Goal: Task Accomplishment & Management: Manage account settings

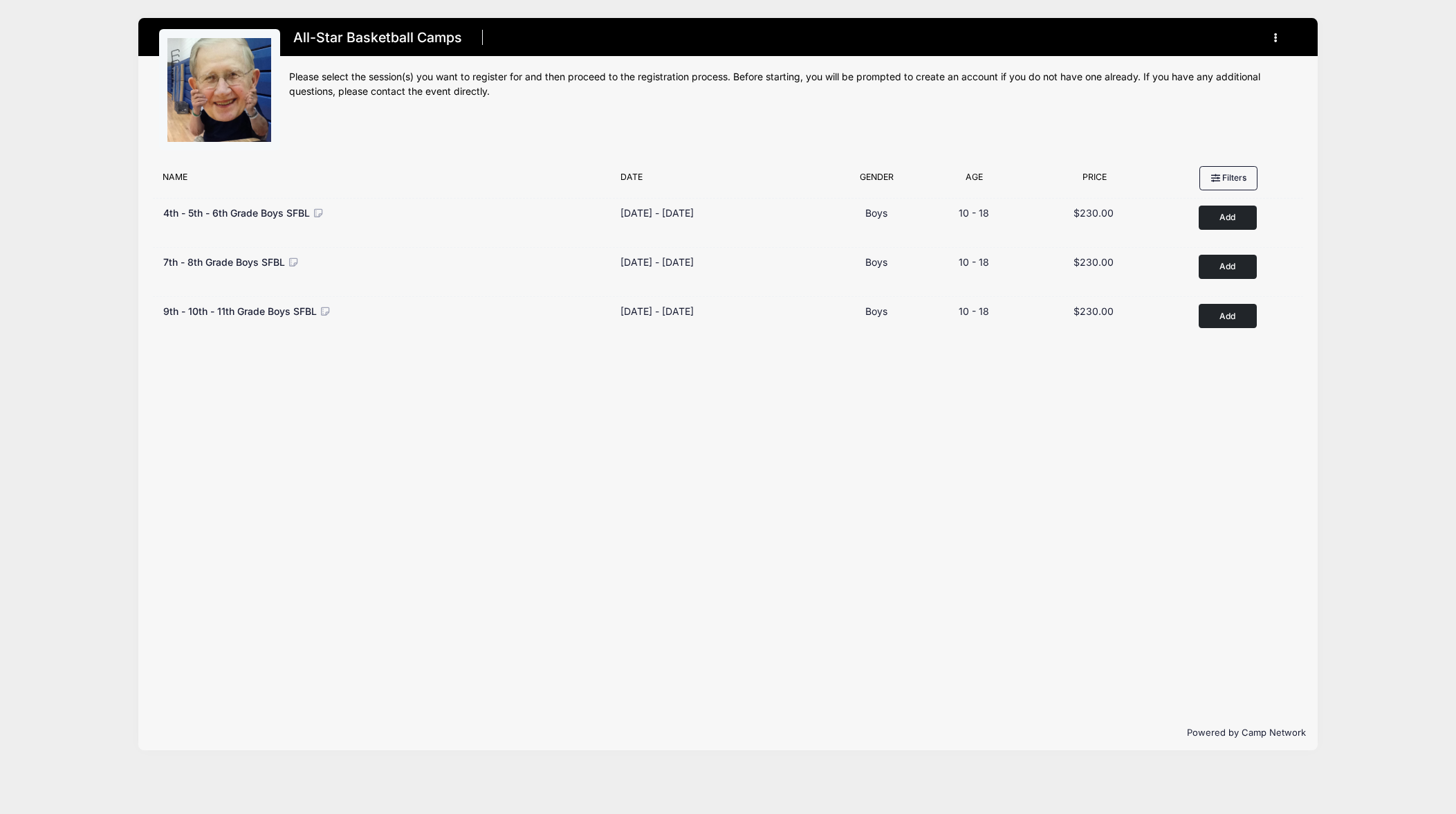
click at [1273, 37] on button "button" at bounding box center [1279, 37] width 37 height 24
click at [1187, 66] on link "My Account" at bounding box center [1211, 72] width 159 height 27
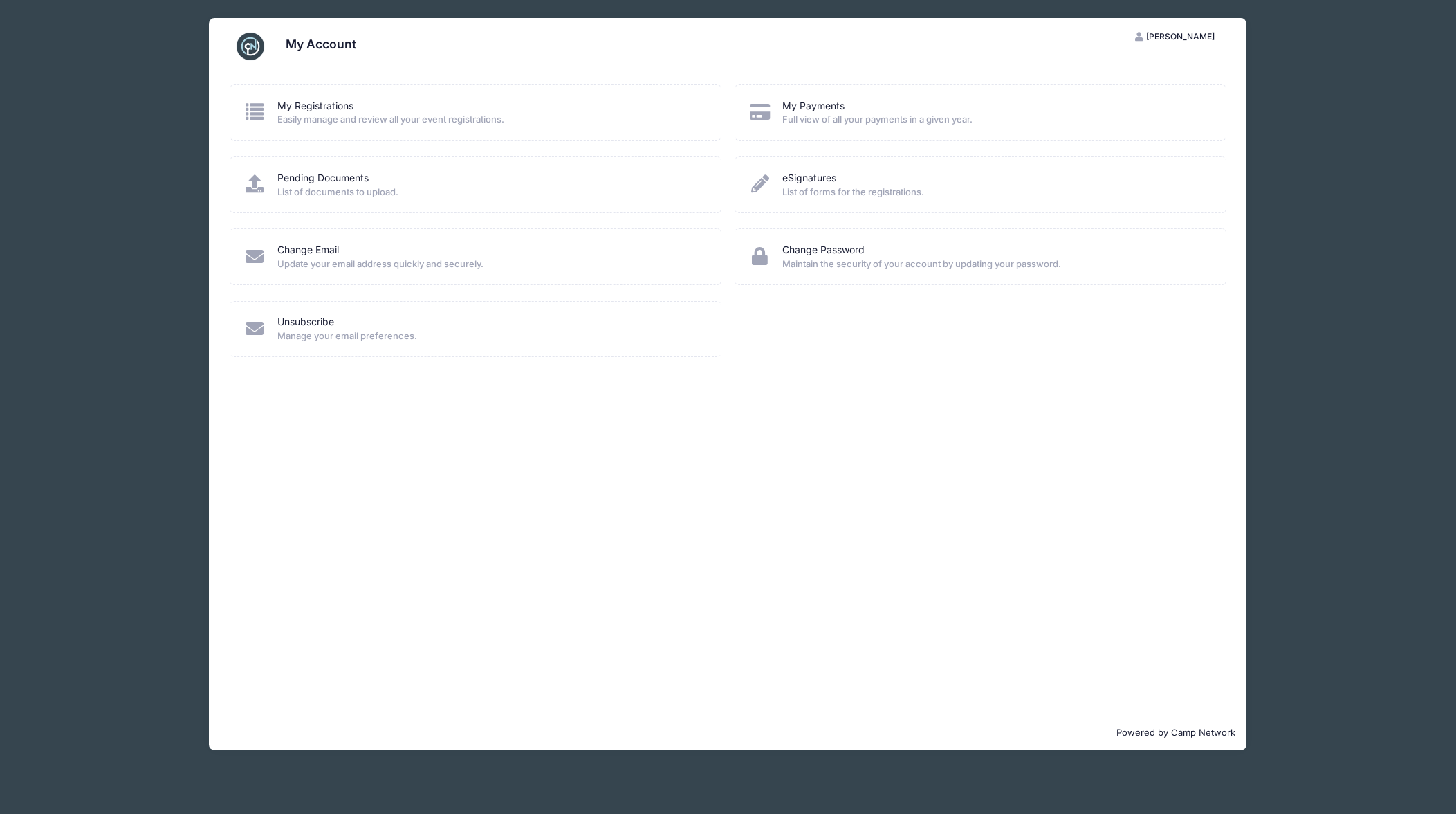
click at [354, 107] on div "My Registrations" at bounding box center [490, 105] width 425 height 14
click at [259, 116] on icon at bounding box center [254, 111] width 22 height 18
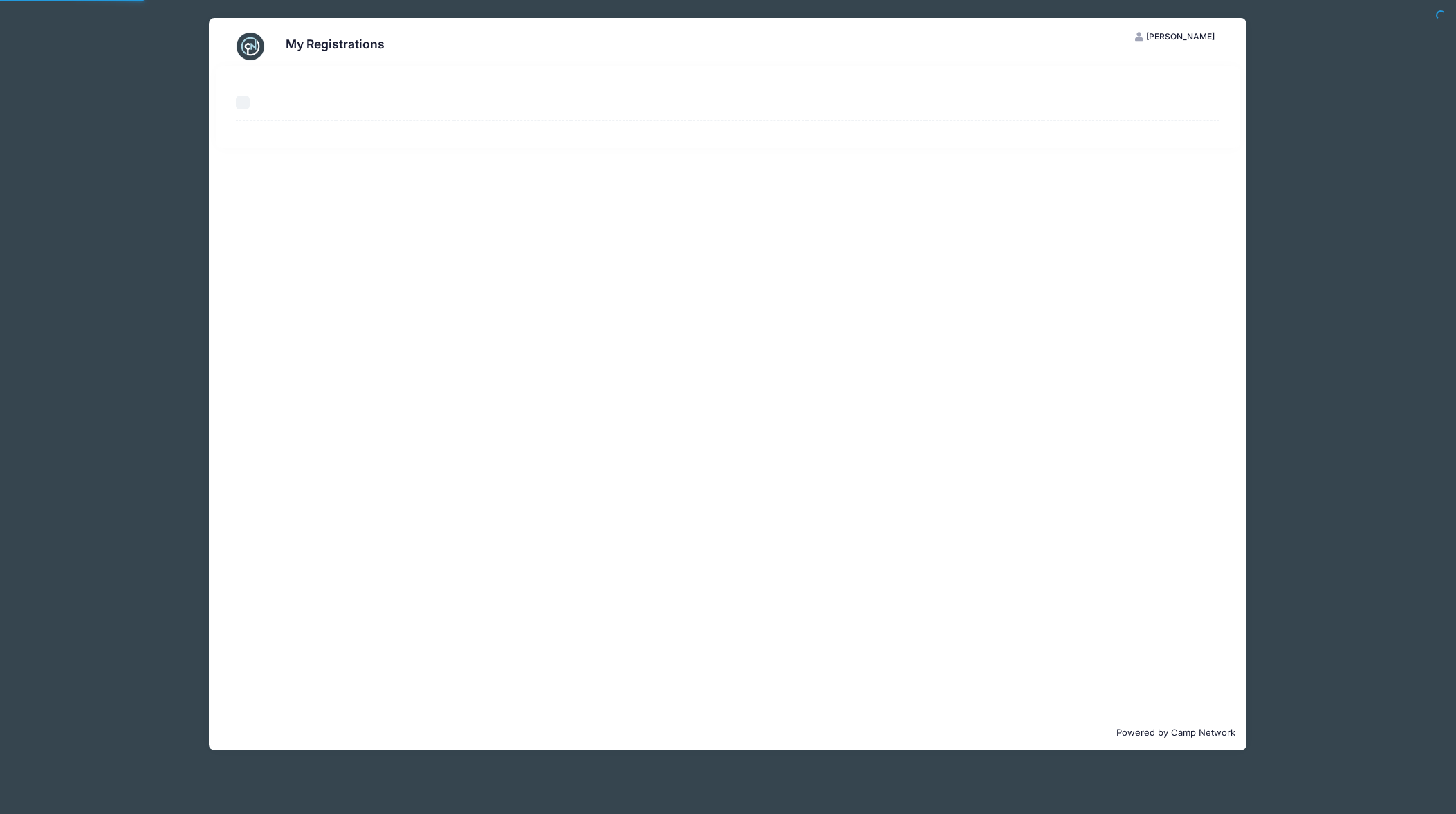
select select "50"
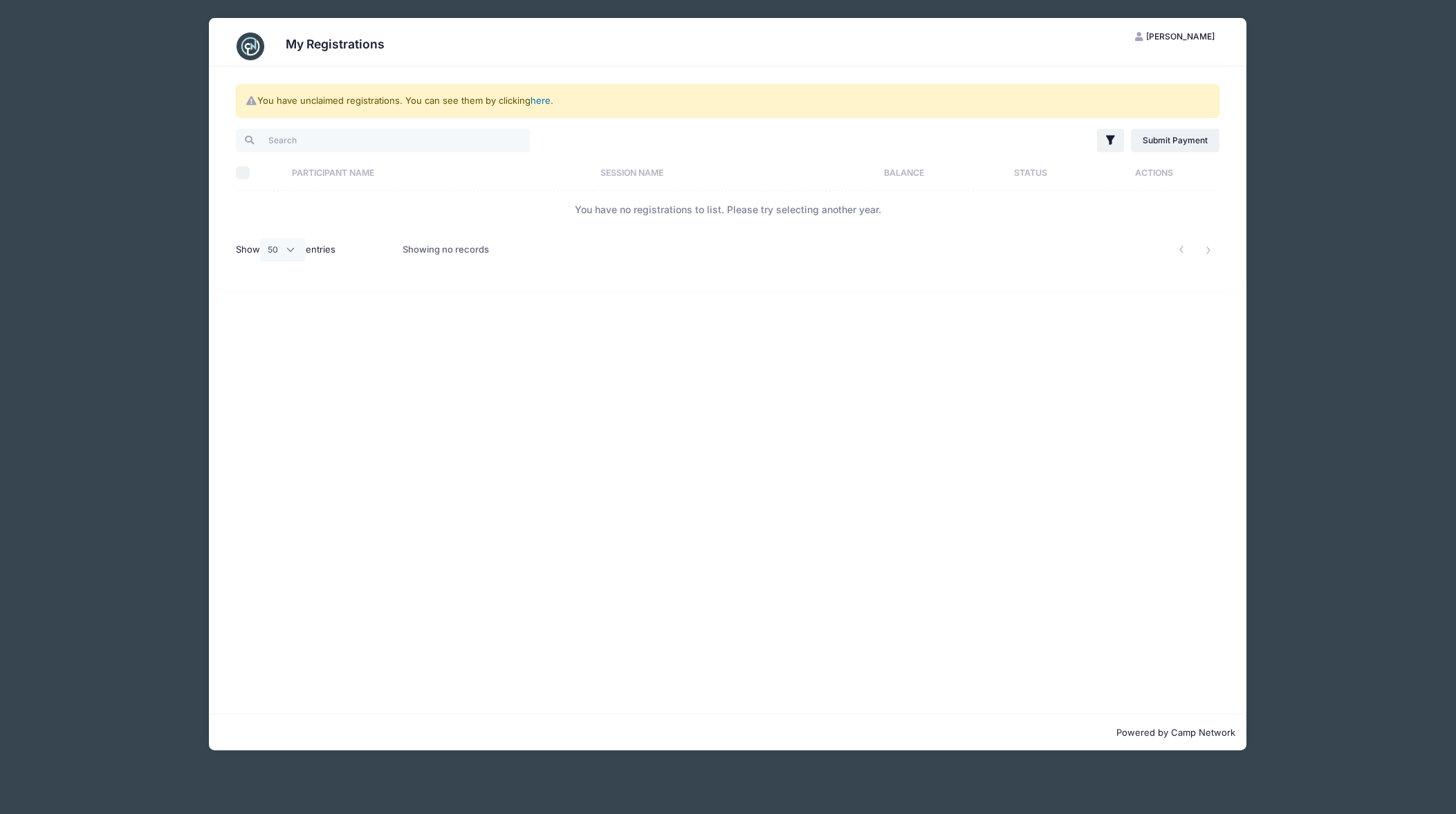
click at [547, 101] on link "here" at bounding box center [541, 100] width 20 height 11
click at [542, 99] on link "here" at bounding box center [541, 100] width 20 height 11
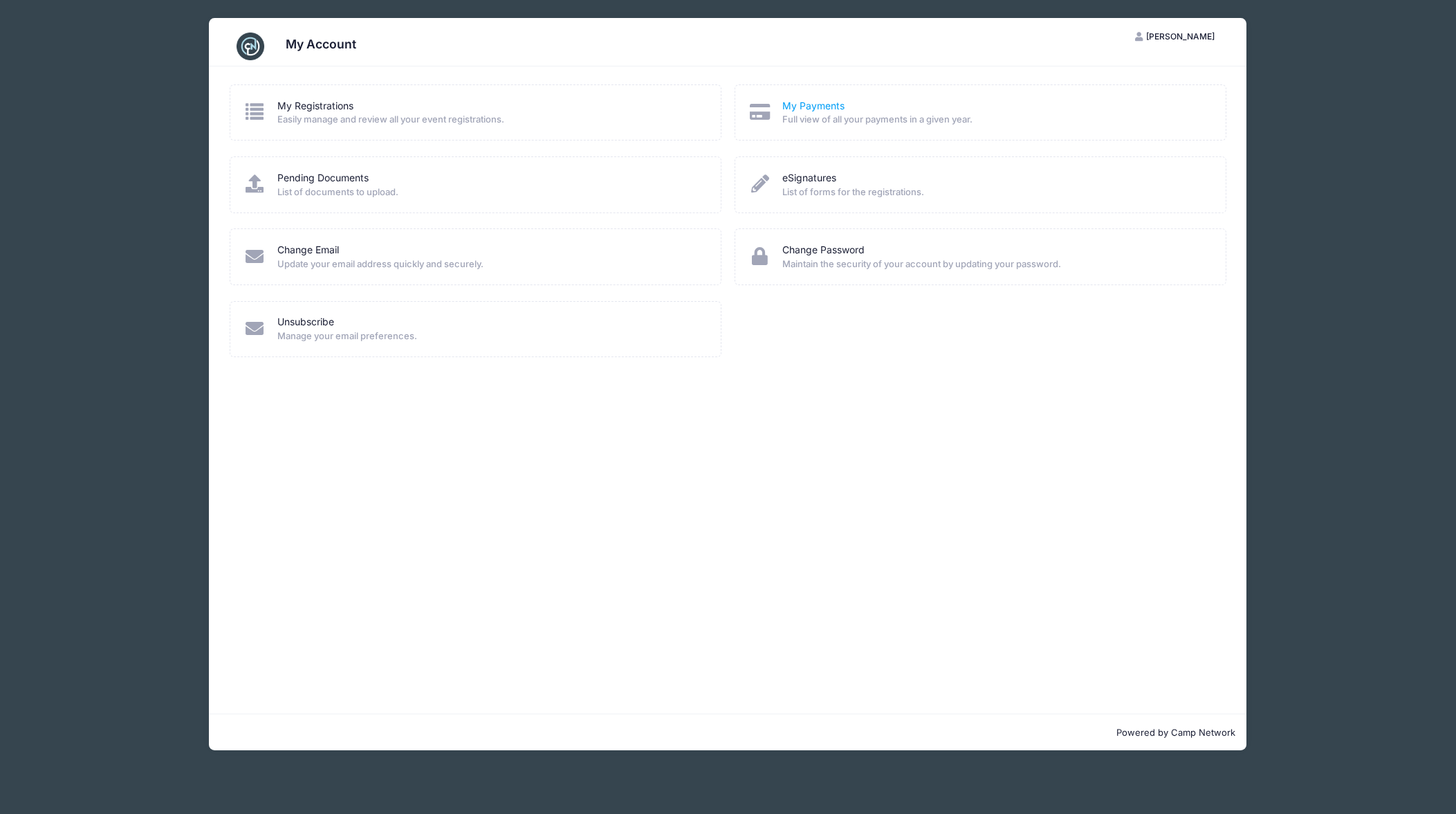
click at [826, 103] on link "My Payments" at bounding box center [813, 105] width 62 height 14
click at [326, 174] on link "Pending Documents" at bounding box center [323, 178] width 91 height 14
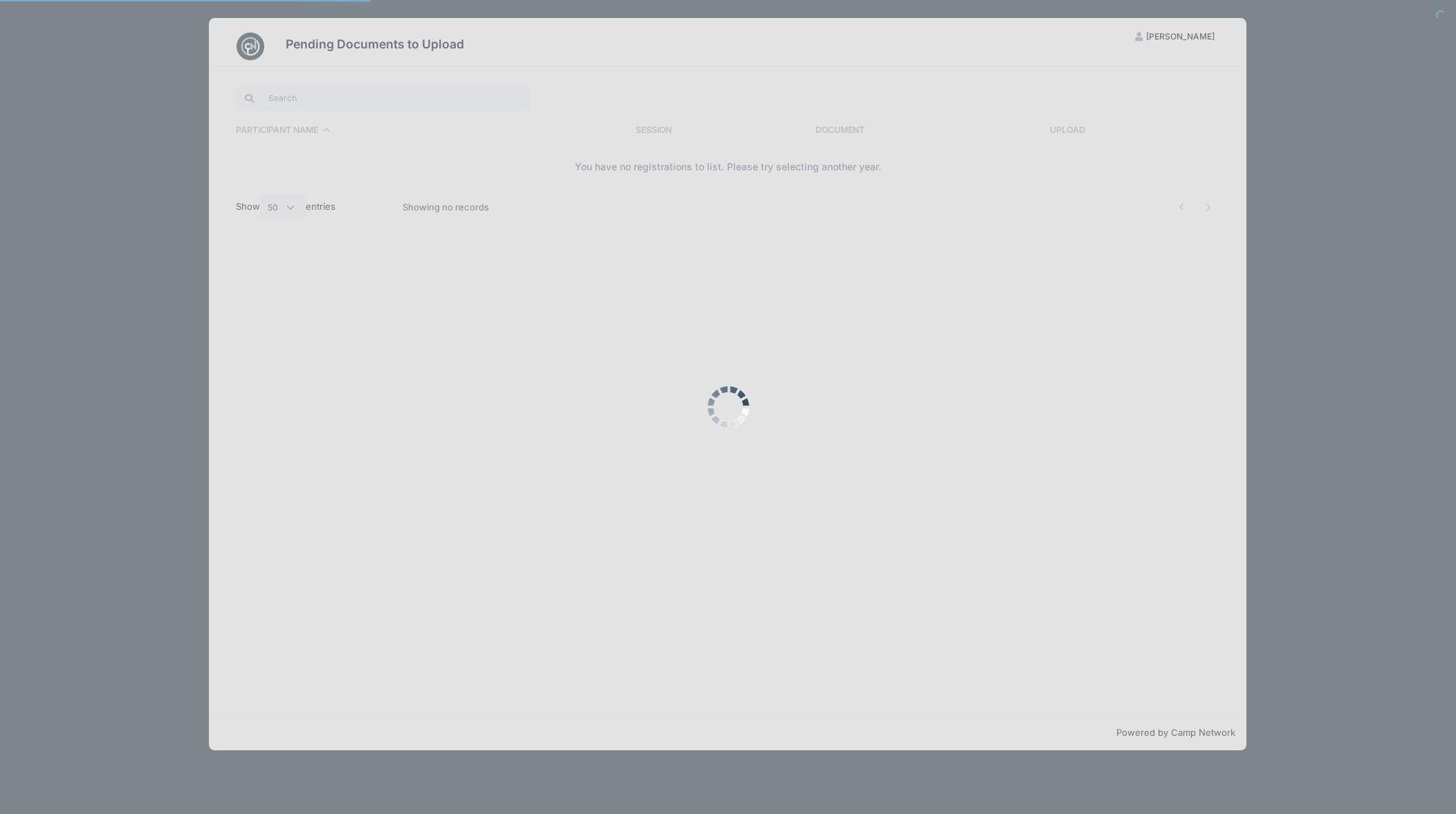
select select "50"
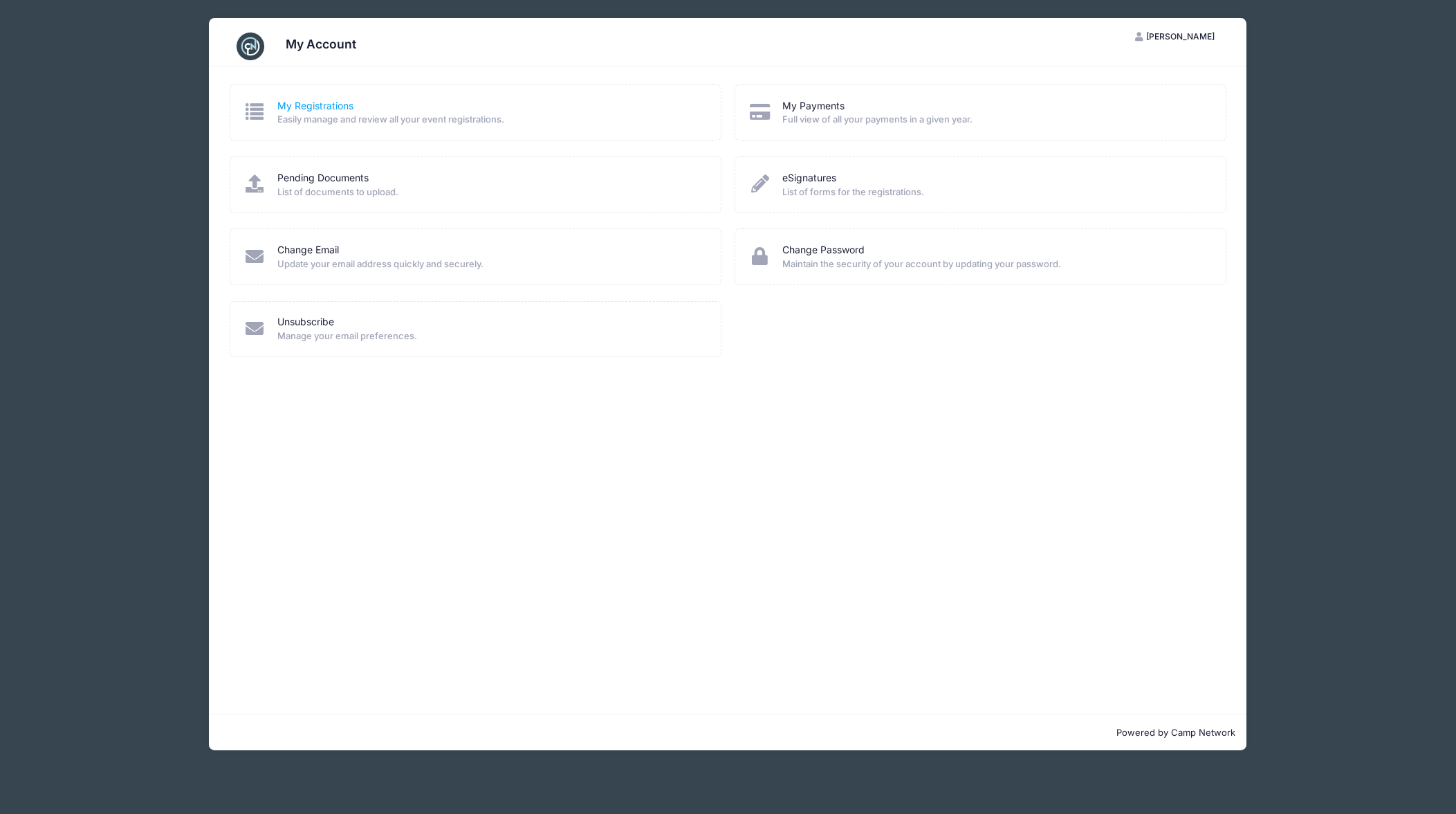
click at [323, 103] on link "My Registrations" at bounding box center [316, 105] width 76 height 14
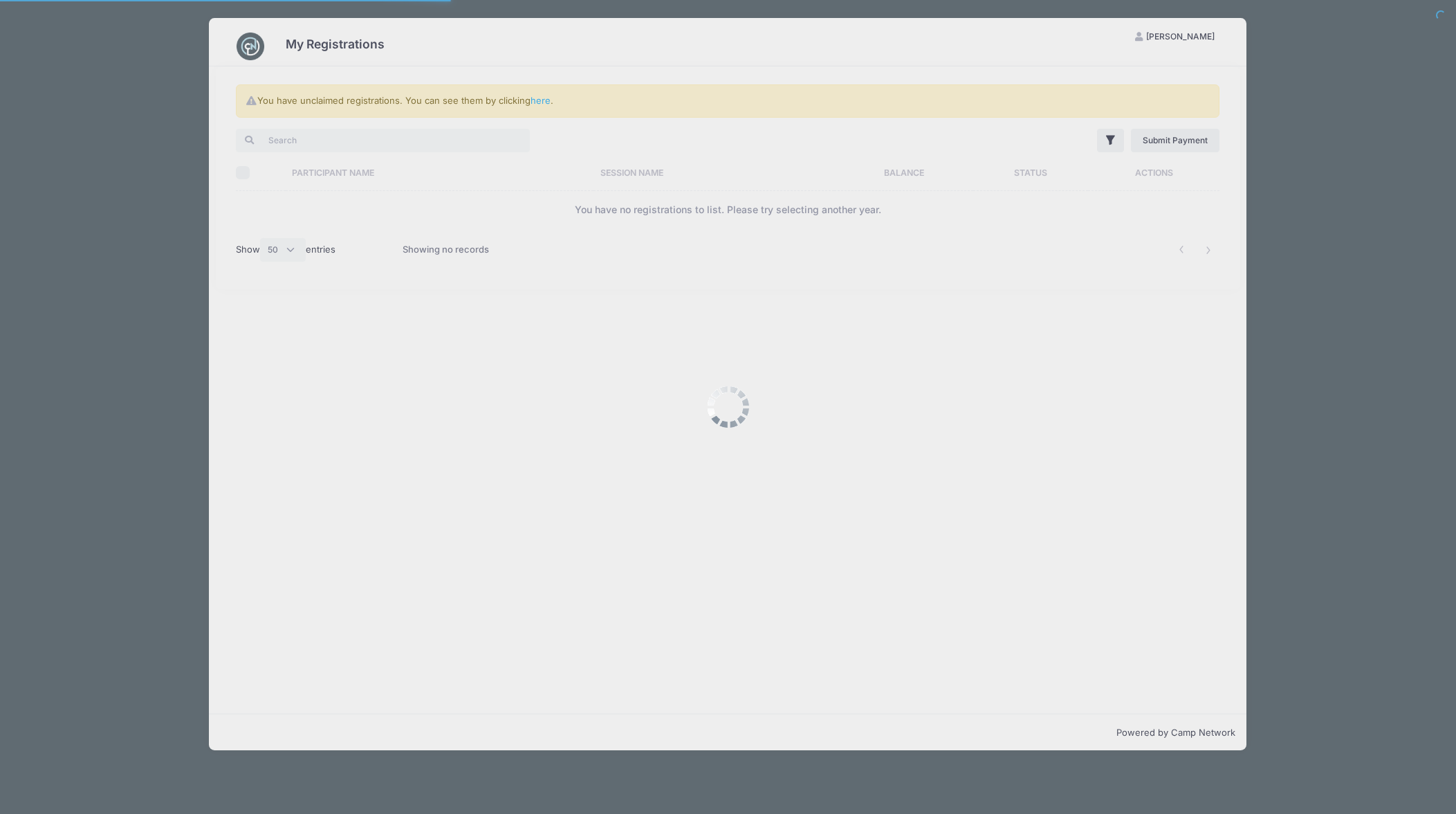
select select "50"
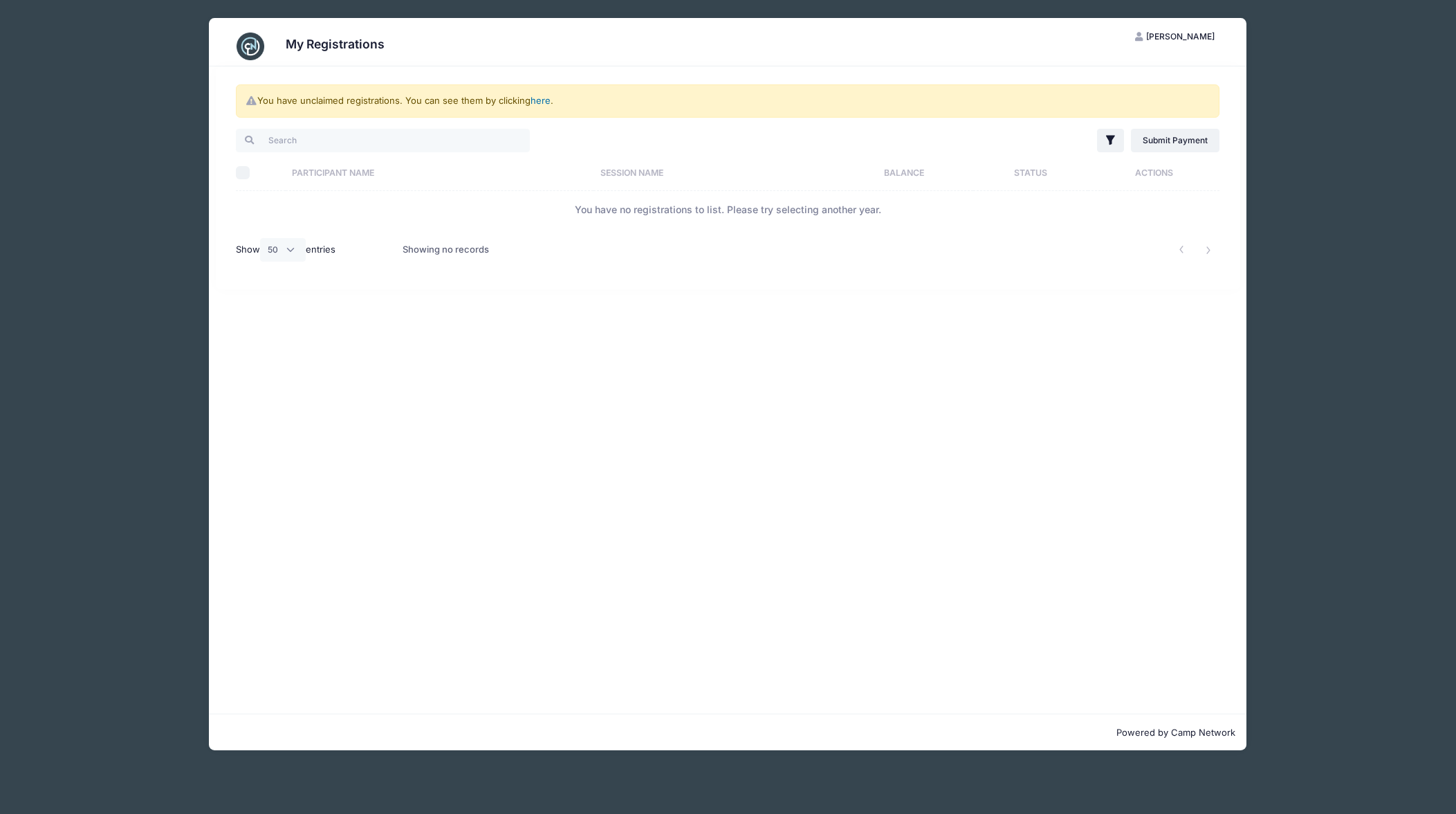
click at [544, 98] on link "here" at bounding box center [541, 100] width 20 height 11
click at [1184, 33] on span "[PERSON_NAME]" at bounding box center [1180, 36] width 68 height 10
click at [254, 49] on img at bounding box center [250, 46] width 27 height 27
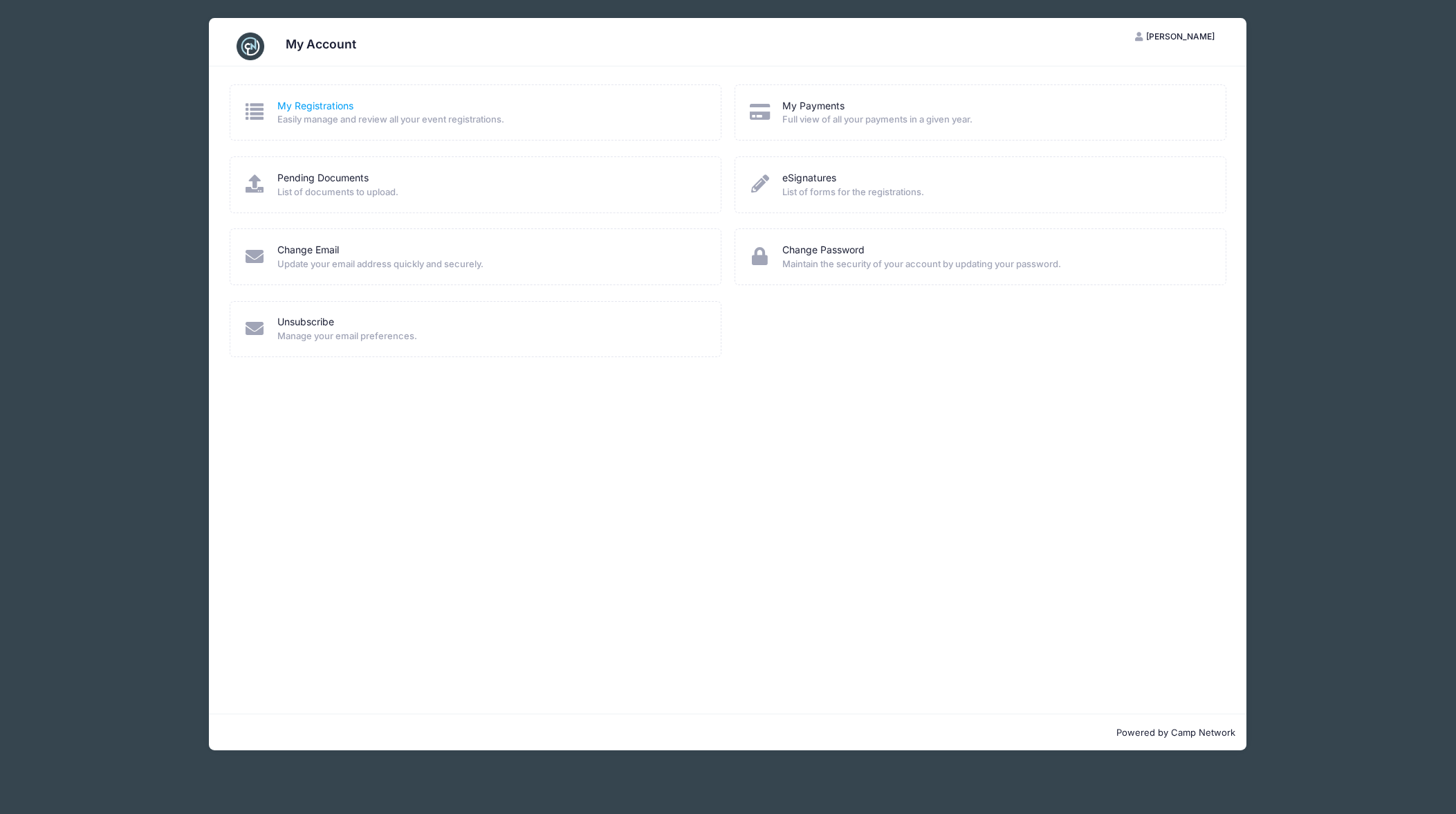
click at [297, 101] on link "My Registrations" at bounding box center [316, 105] width 76 height 14
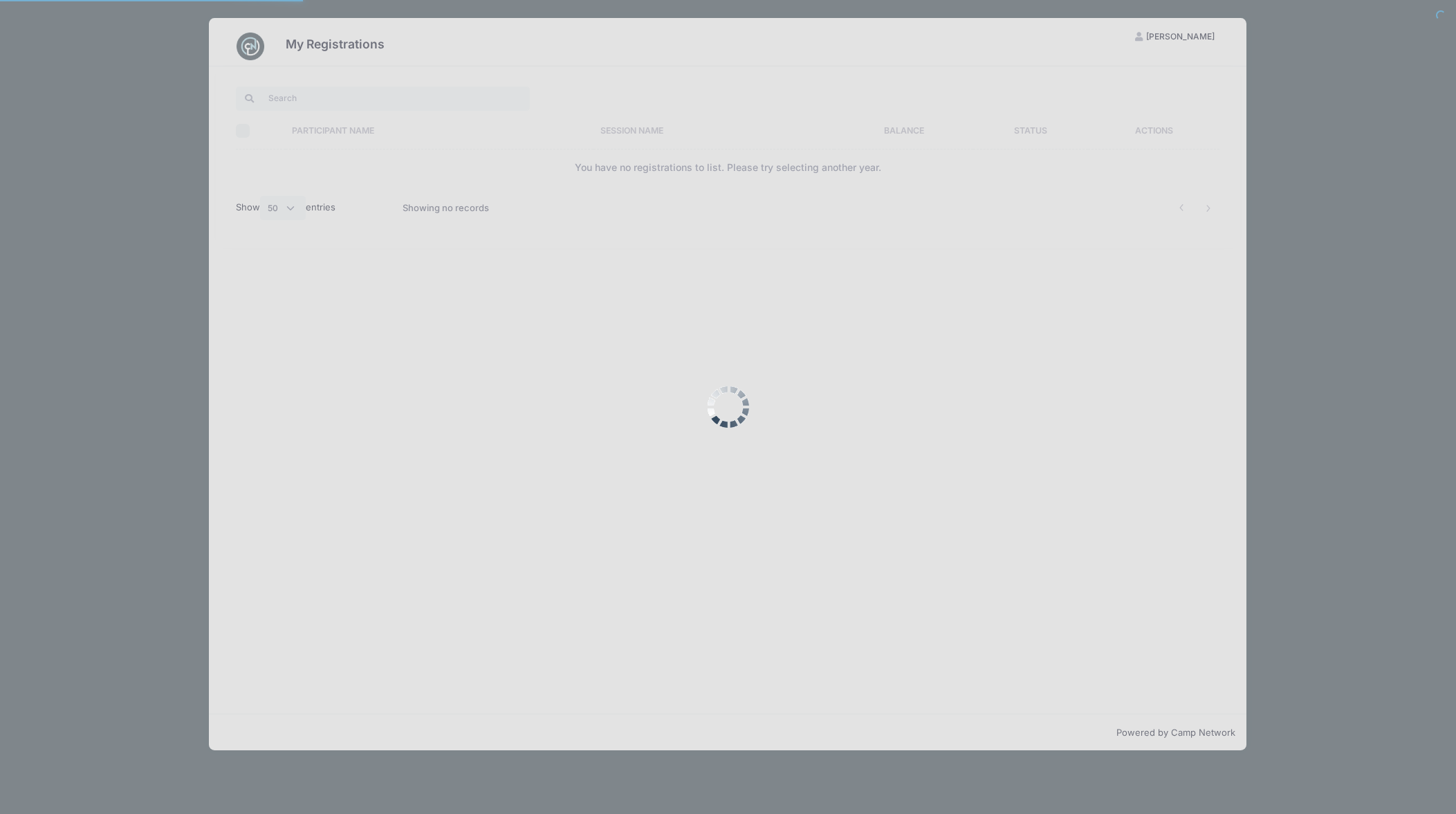
select select "50"
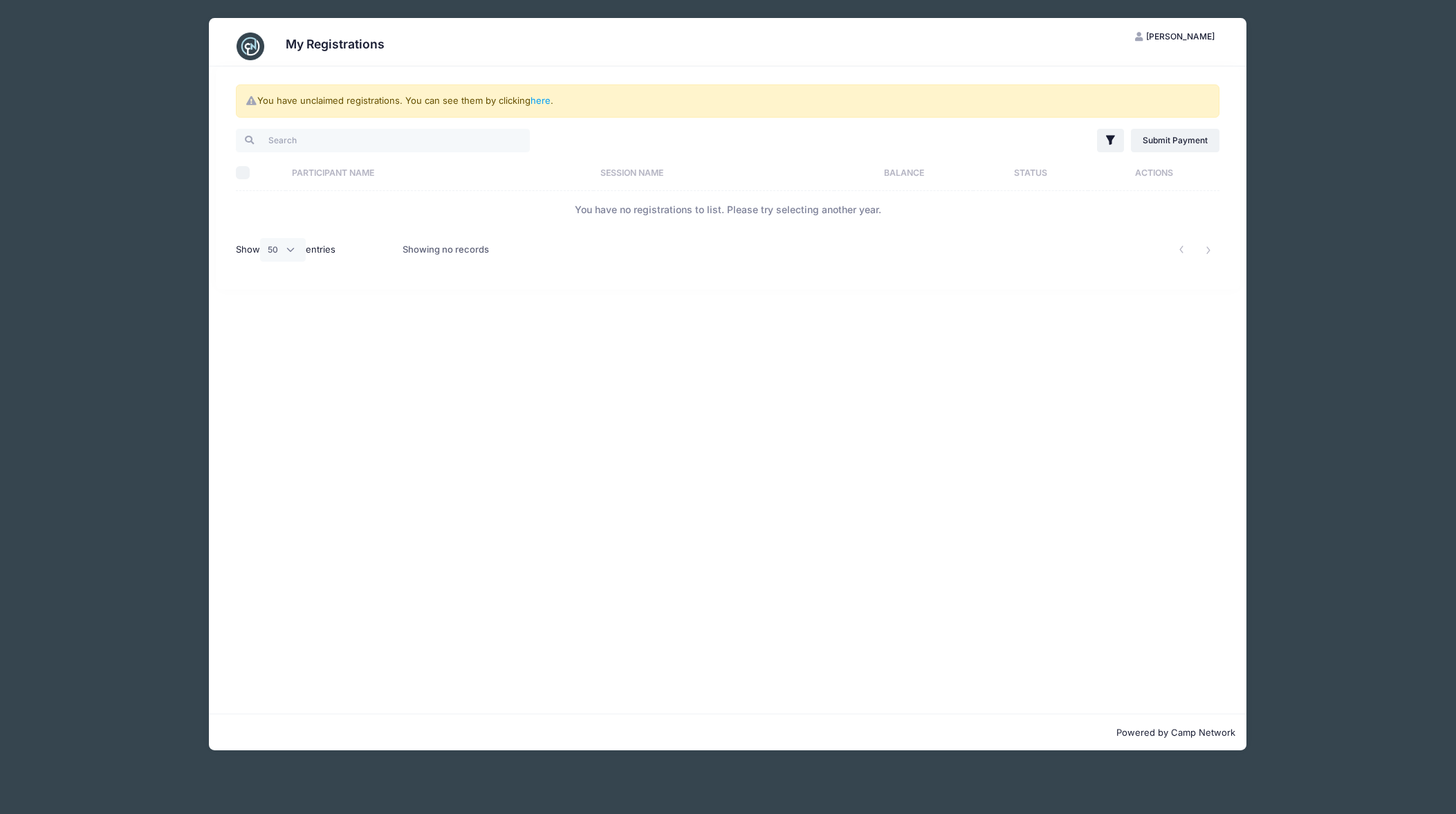
click at [250, 47] on img at bounding box center [250, 46] width 27 height 27
select select "50"
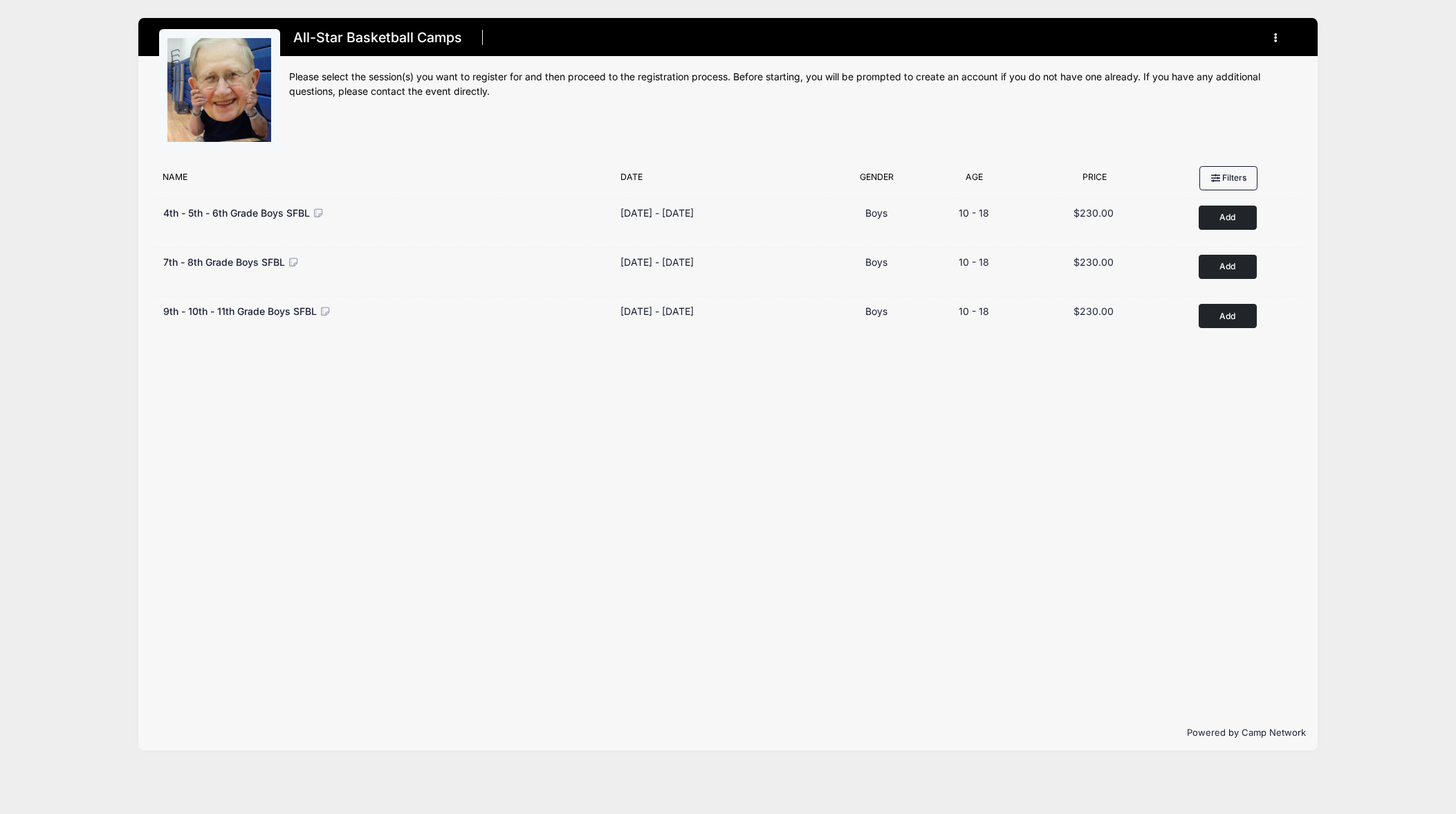
click at [1275, 38] on icon "button" at bounding box center [1279, 38] width 11 height 0
